Goal: Information Seeking & Learning: Find specific fact

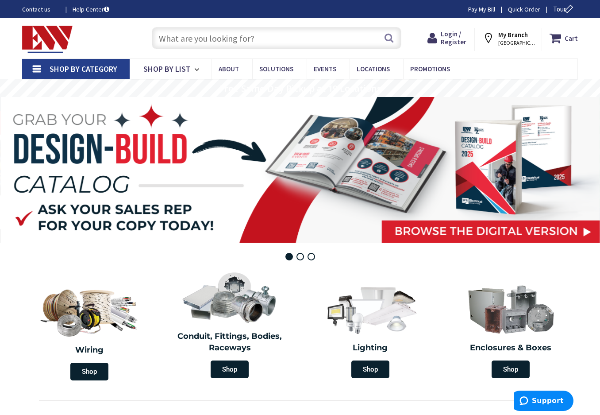
click at [201, 38] on input "text" at bounding box center [277, 38] width 250 height 22
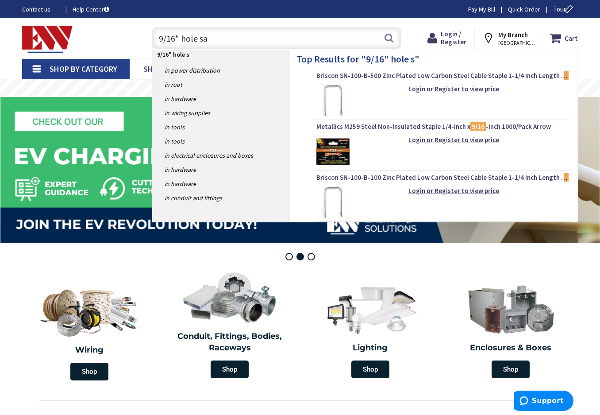
type input "9/16" hole saw"
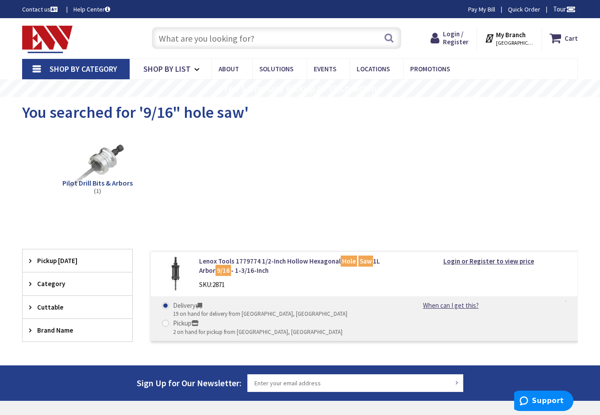
click at [191, 41] on input "text" at bounding box center [277, 38] width 250 height 22
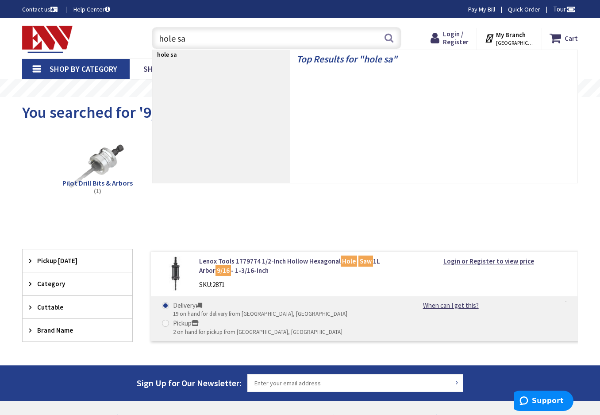
type input "hole saw"
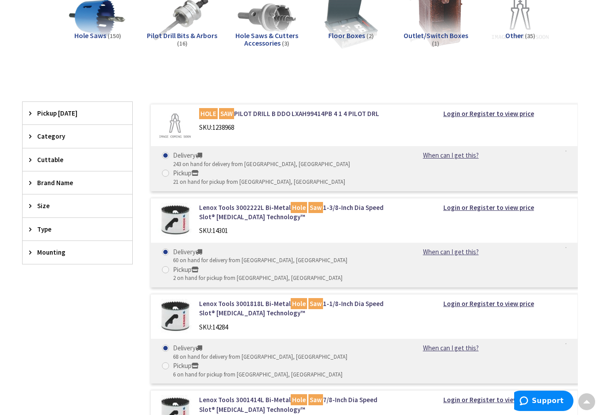
scroll to position [148, 0]
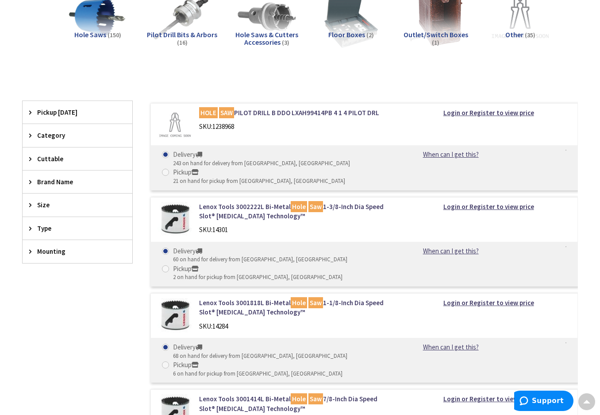
click at [39, 205] on span "Size" at bounding box center [73, 204] width 72 height 9
click at [46, 315] on button "Show more" at bounding box center [78, 313] width 110 height 15
